Goal: Information Seeking & Learning: Learn about a topic

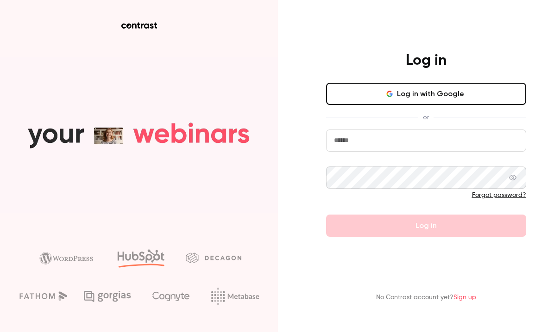
type input "**********"
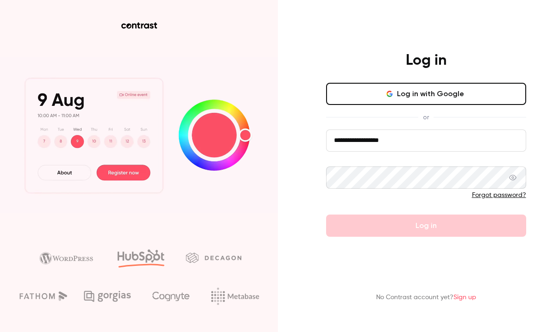
click at [394, 192] on div "Forgot password?" at bounding box center [426, 195] width 200 height 9
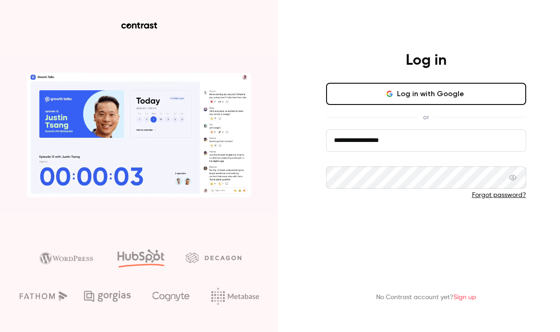
click at [392, 222] on button "Log in" at bounding box center [426, 226] width 200 height 22
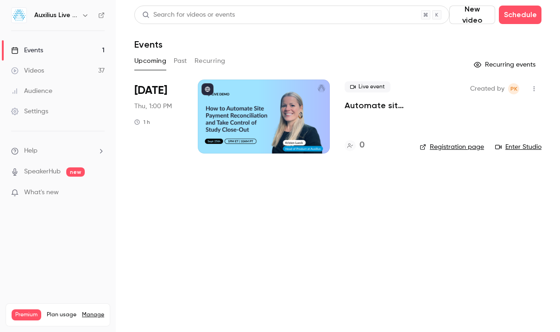
click at [88, 23] on div "Auxilius Live Sessions" at bounding box center [57, 15] width 93 height 16
click at [87, 18] on icon "button" at bounding box center [84, 15] width 7 height 7
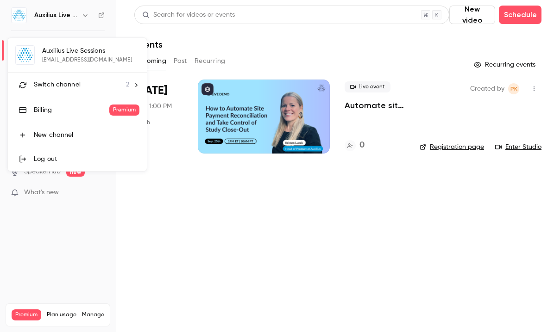
click at [87, 15] on div at bounding box center [280, 166] width 560 height 332
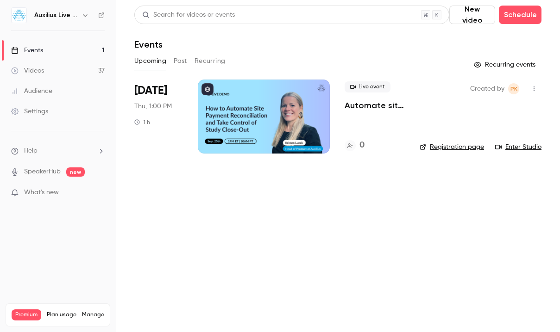
click at [87, 16] on icon "button" at bounding box center [84, 15] width 7 height 7
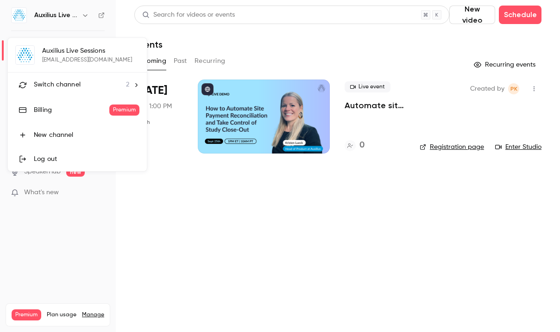
click at [72, 86] on span "Switch channel" at bounding box center [57, 85] width 47 height 10
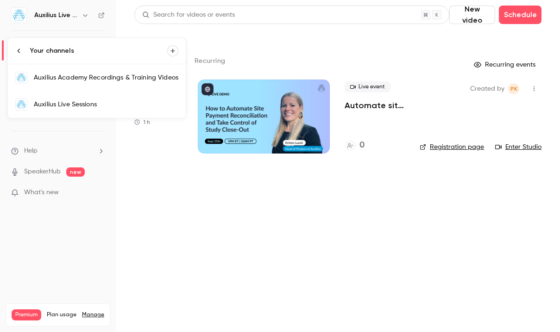
click at [69, 100] on div "Auxilius Live Sessions" at bounding box center [106, 104] width 144 height 9
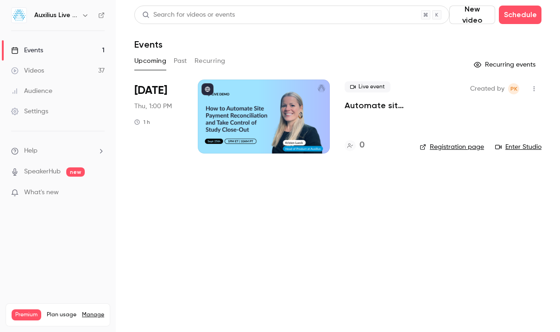
click at [78, 18] on div "Auxilius Live Sessions" at bounding box center [62, 15] width 56 height 11
click at [82, 17] on icon "button" at bounding box center [84, 15] width 7 height 7
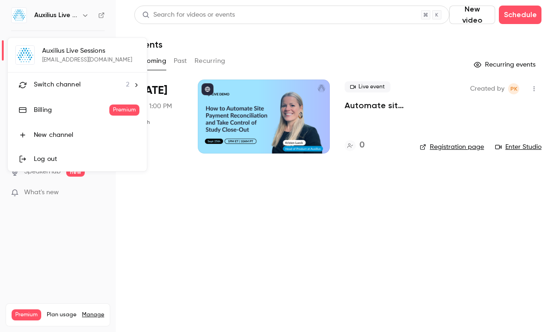
click at [71, 77] on li "Switch channel 2" at bounding box center [77, 85] width 139 height 25
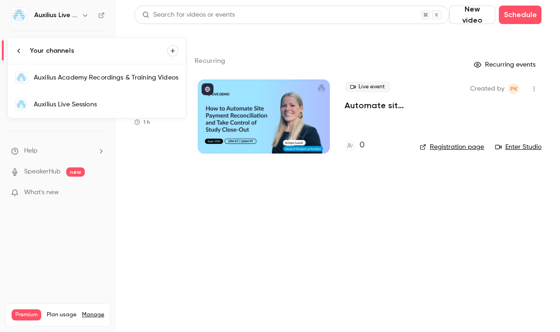
click at [74, 73] on link "Auxilius Academy Recordings & Training Videos" at bounding box center [97, 77] width 178 height 27
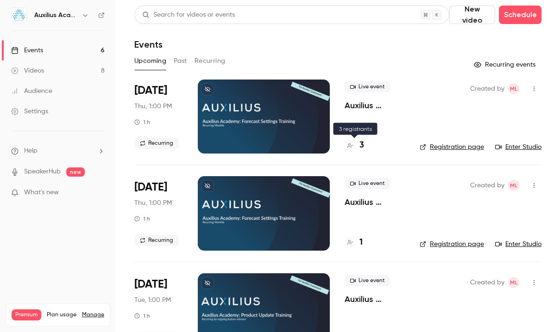
click at [352, 147] on icon at bounding box center [350, 146] width 6 height 6
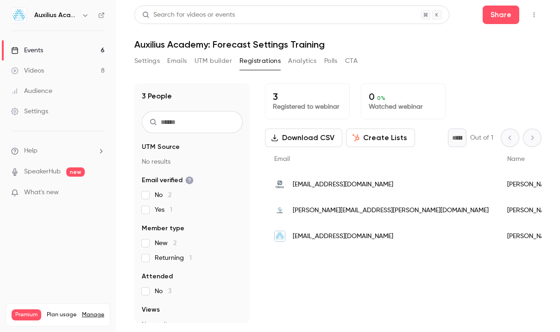
click at [507, 140] on div "* Out of 1" at bounding box center [494, 138] width 93 height 19
click at [250, 63] on button "Registrations" at bounding box center [259, 61] width 41 height 15
click at [249, 62] on button "Registrations" at bounding box center [259, 61] width 41 height 15
click at [75, 50] on link "Events 6" at bounding box center [58, 50] width 116 height 20
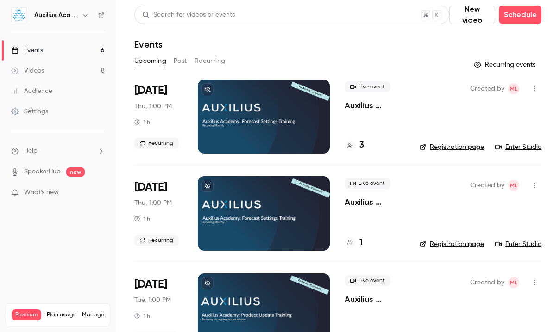
click at [175, 59] on button "Past" at bounding box center [180, 61] width 13 height 15
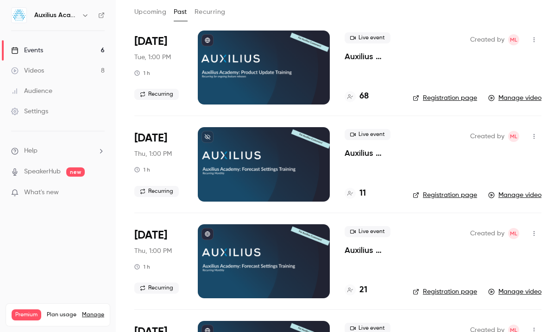
scroll to position [50, 0]
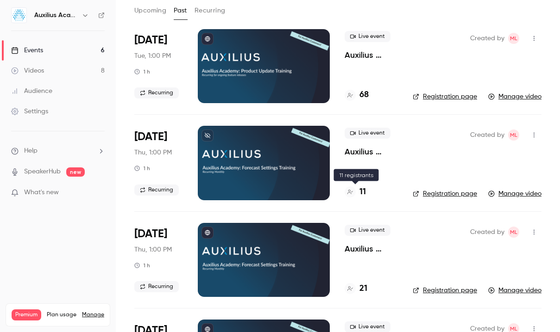
click at [365, 194] on h4 "11" at bounding box center [362, 192] width 6 height 12
